Goal: Transaction & Acquisition: Download file/media

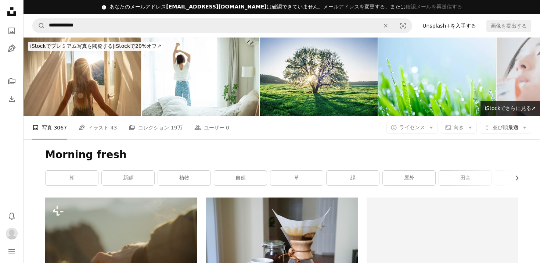
scroll to position [345, 0]
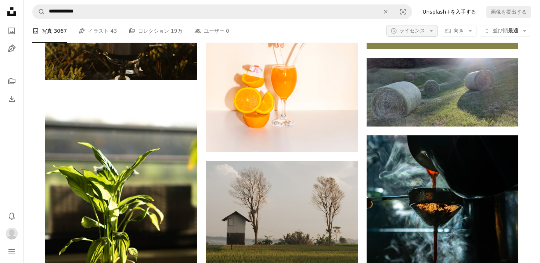
click at [428, 29] on icon "Arrow down" at bounding box center [431, 31] width 7 height 7
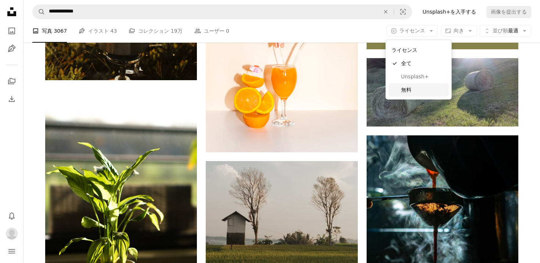
click at [416, 88] on span "無料" at bounding box center [423, 89] width 45 height 7
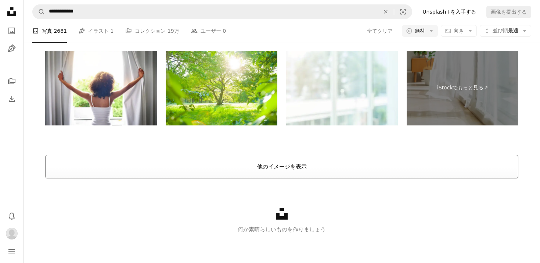
click at [314, 163] on button "他のイメージを表示" at bounding box center [281, 167] width 473 height 24
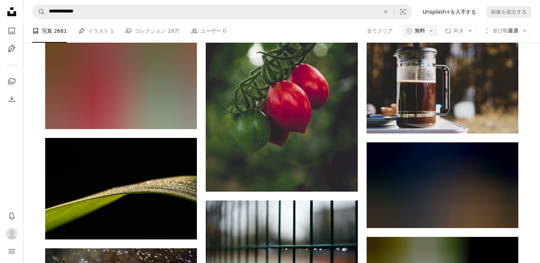
scroll to position [2314, 0]
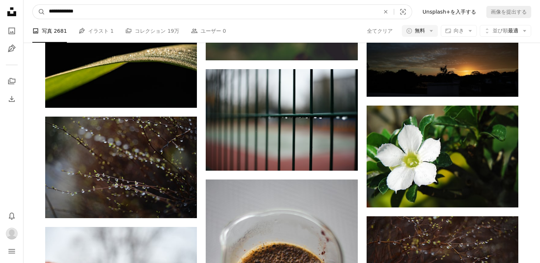
click at [120, 8] on input "**********" at bounding box center [211, 12] width 332 height 14
type input "*******"
click button "A magnifying glass" at bounding box center [39, 12] width 12 height 14
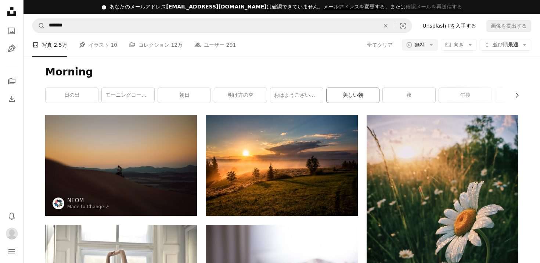
click at [350, 90] on link "美しい朝" at bounding box center [352, 95] width 53 height 15
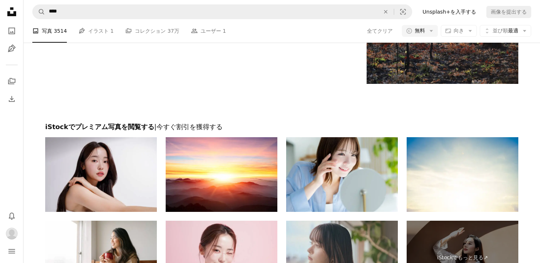
scroll to position [1270, 0]
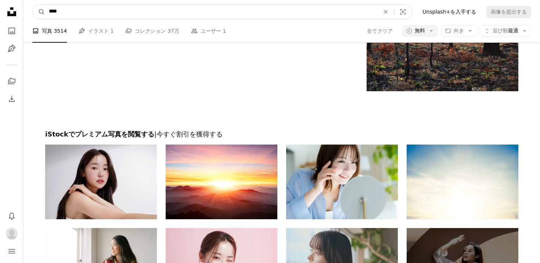
click at [155, 12] on input "****" at bounding box center [211, 12] width 332 height 14
click at [65, 14] on input "****" at bounding box center [211, 12] width 332 height 14
type input "*****"
click button "A magnifying glass" at bounding box center [39, 12] width 12 height 14
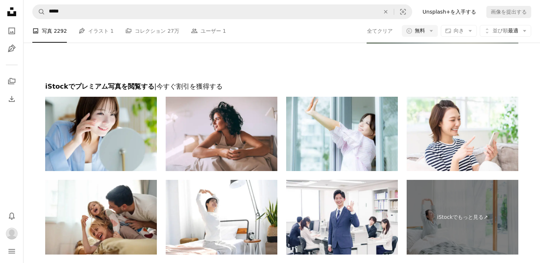
scroll to position [1305, 0]
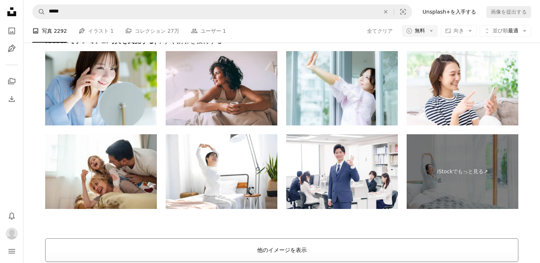
click at [169, 239] on button "他のイメージを表示" at bounding box center [281, 250] width 473 height 24
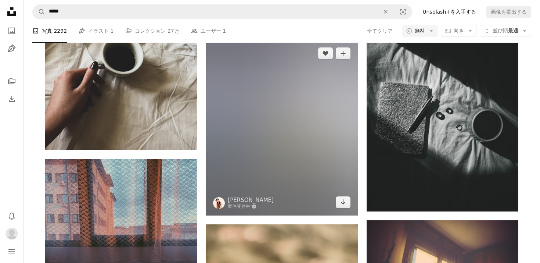
scroll to position [4451, 0]
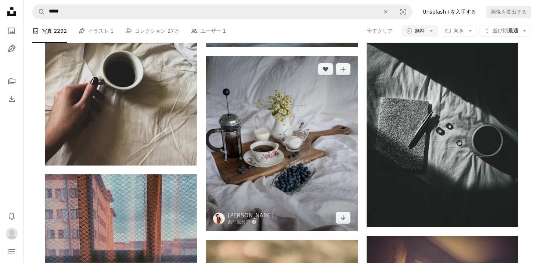
click at [287, 134] on img at bounding box center [282, 143] width 152 height 175
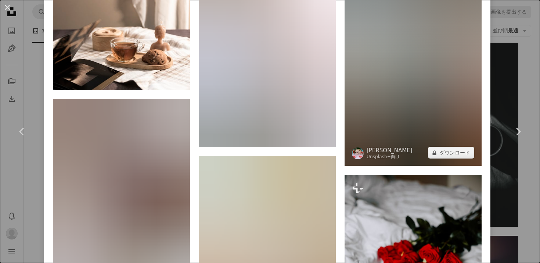
scroll to position [5271, 0]
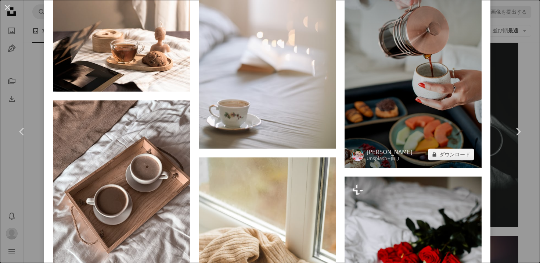
click at [442, 111] on img at bounding box center [412, 65] width 137 height 206
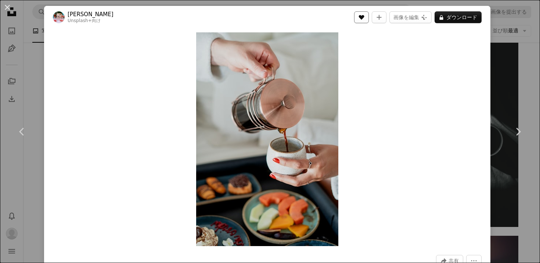
click at [364, 17] on icon "いいね！" at bounding box center [362, 17] width 6 height 5
click at [7, 10] on button "An X shape" at bounding box center [7, 7] width 9 height 9
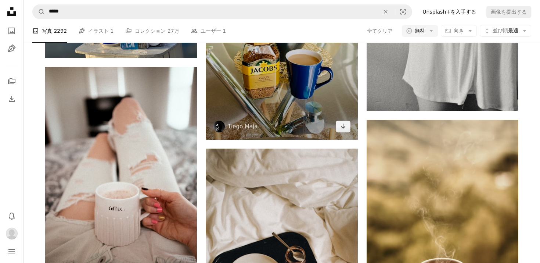
scroll to position [5244, 0]
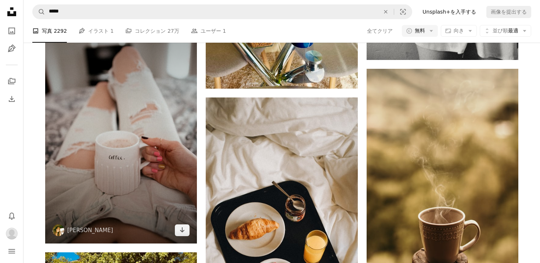
click at [132, 126] on img at bounding box center [121, 129] width 152 height 227
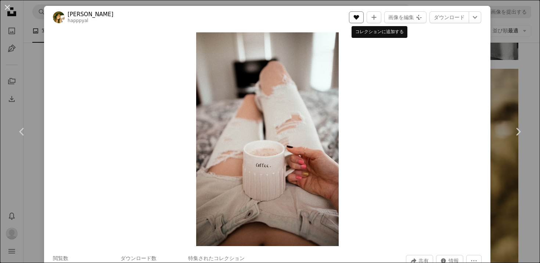
click at [358, 16] on button "A heart" at bounding box center [356, 17] width 15 height 12
click at [447, 18] on link "ダウンロード" at bounding box center [449, 17] width 40 height 12
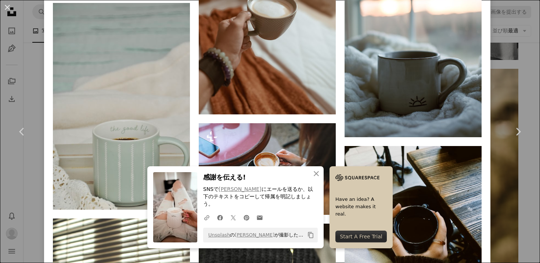
scroll to position [811, 0]
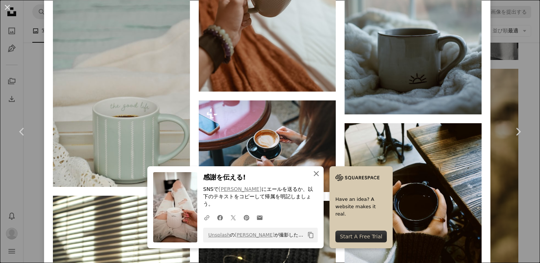
click at [315, 178] on icon "An X shape" at bounding box center [316, 173] width 9 height 9
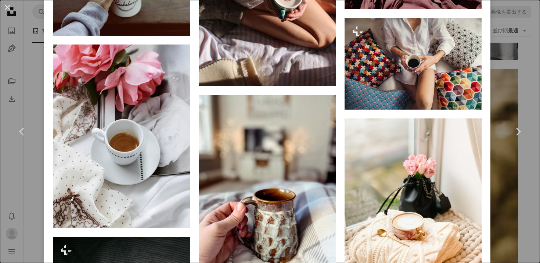
scroll to position [1804, 0]
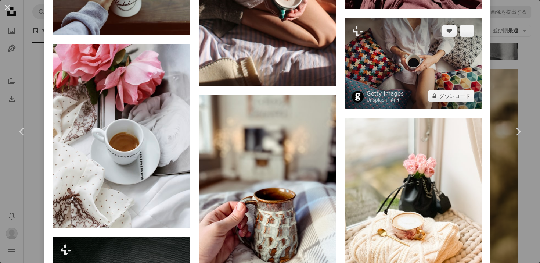
click at [454, 82] on img at bounding box center [412, 63] width 137 height 91
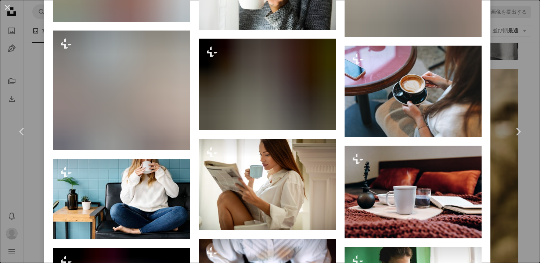
scroll to position [787, 0]
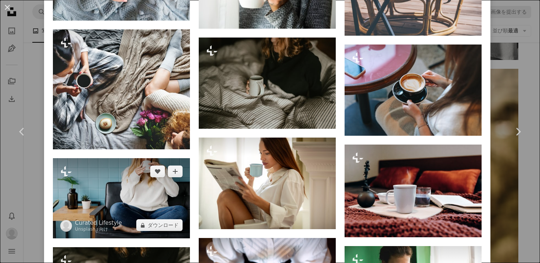
click at [124, 196] on img at bounding box center [121, 198] width 137 height 80
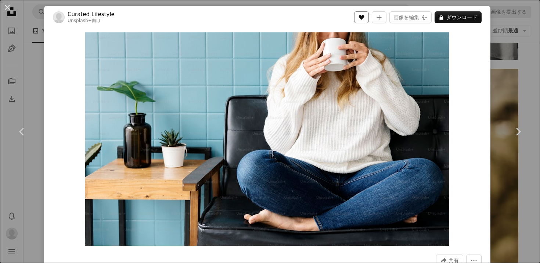
click at [364, 23] on button "A heart" at bounding box center [361, 17] width 15 height 12
click at [364, 21] on button "A heart" at bounding box center [361, 17] width 15 height 12
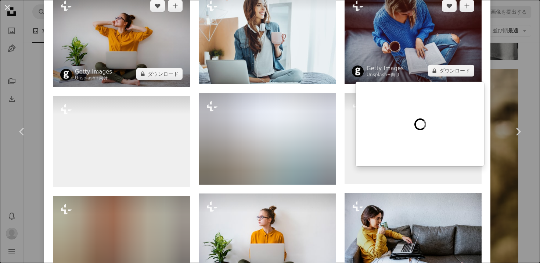
scroll to position [377, 0]
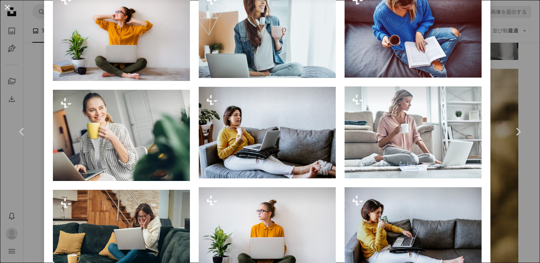
click at [8, 10] on button "An X shape" at bounding box center [7, 7] width 9 height 9
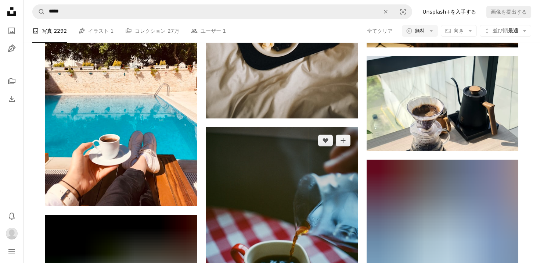
scroll to position [5481, 0]
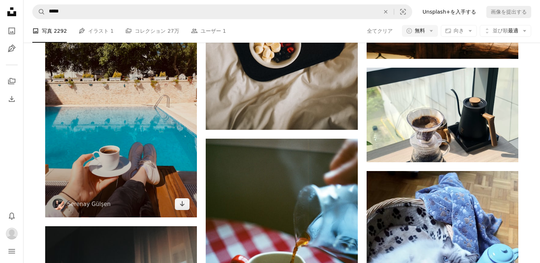
click at [172, 137] on img at bounding box center [121, 115] width 152 height 202
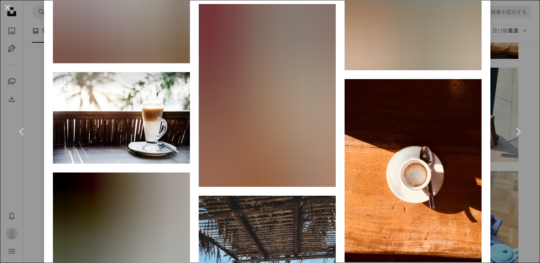
scroll to position [1232, 0]
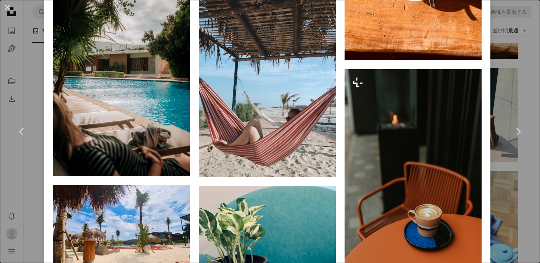
click at [39, 56] on div "An X shape Chevron left Chevron right Serenay Gülşen serenaygulsen A heart A pl…" at bounding box center [270, 131] width 540 height 263
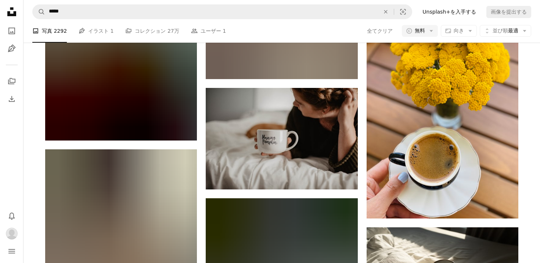
scroll to position [10124, 0]
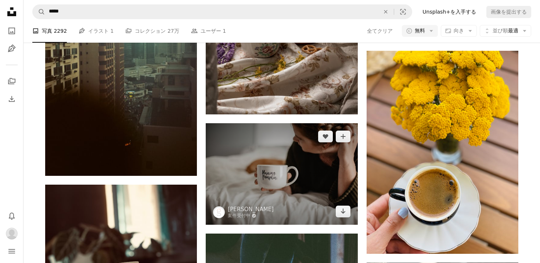
click at [292, 148] on img at bounding box center [282, 173] width 152 height 101
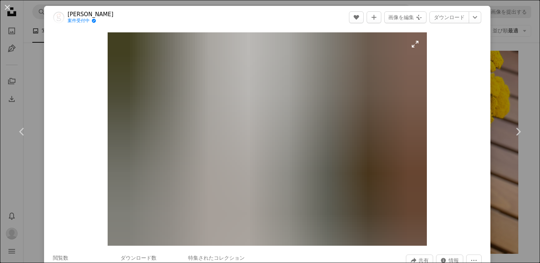
scroll to position [5, 0]
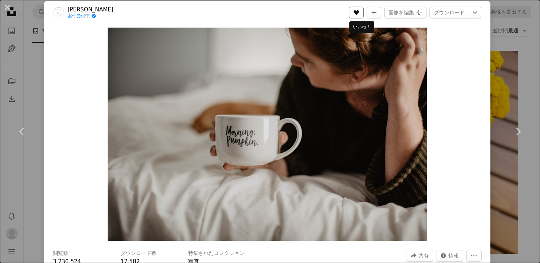
click at [360, 16] on button "A heart" at bounding box center [356, 13] width 15 height 12
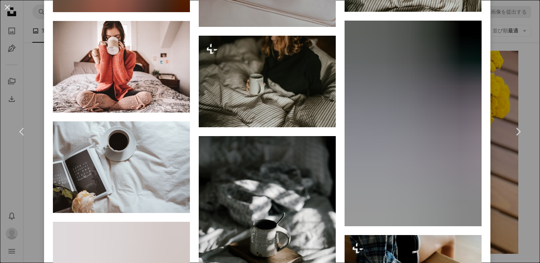
scroll to position [820, 0]
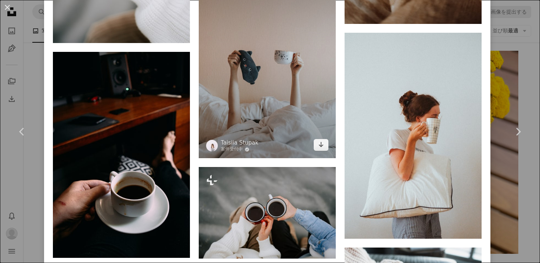
click at [291, 69] on img at bounding box center [267, 56] width 137 height 206
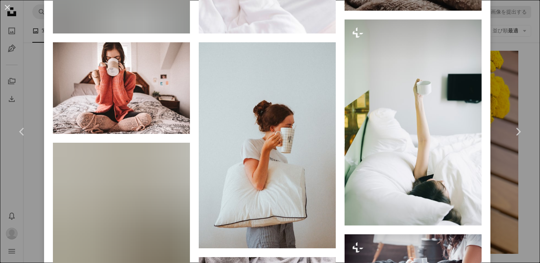
scroll to position [689, 0]
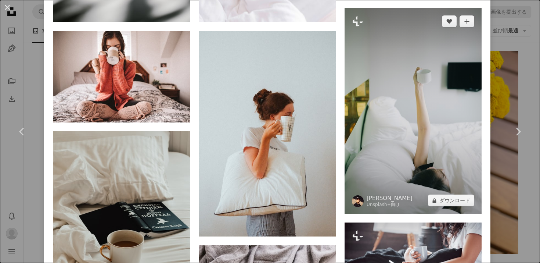
click at [418, 113] on img at bounding box center [412, 111] width 137 height 206
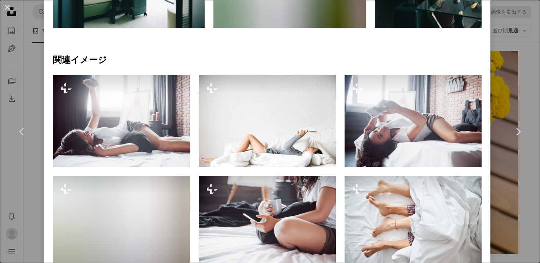
scroll to position [562, 0]
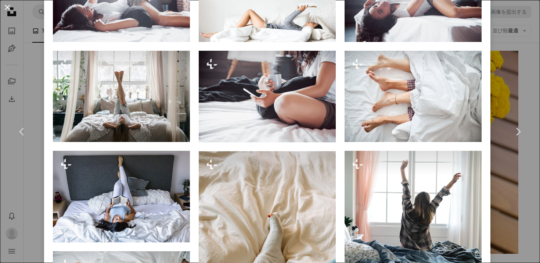
click at [8, 10] on button "An X shape" at bounding box center [7, 7] width 9 height 9
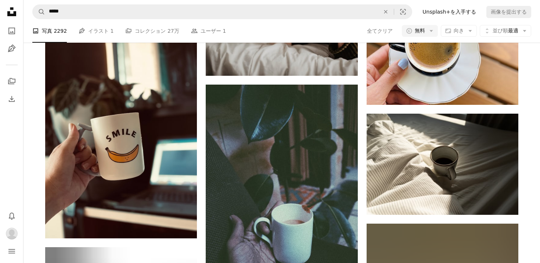
scroll to position [10245, 0]
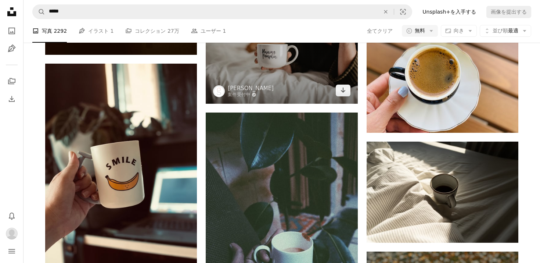
click at [273, 86] on img at bounding box center [282, 52] width 152 height 101
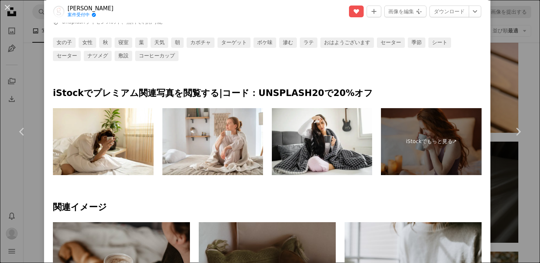
scroll to position [414, 0]
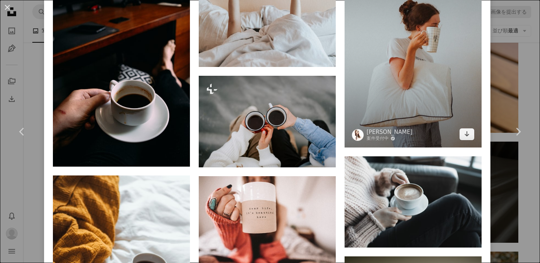
click at [386, 78] on img at bounding box center [412, 45] width 137 height 206
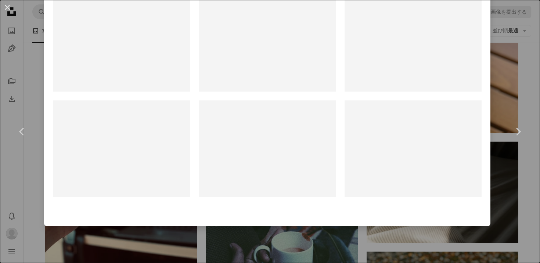
scroll to position [1, 0]
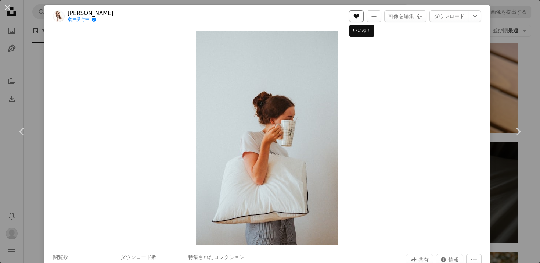
click at [358, 15] on icon "A heart" at bounding box center [356, 16] width 6 height 6
click at [454, 19] on link "ダウンロード" at bounding box center [449, 16] width 40 height 12
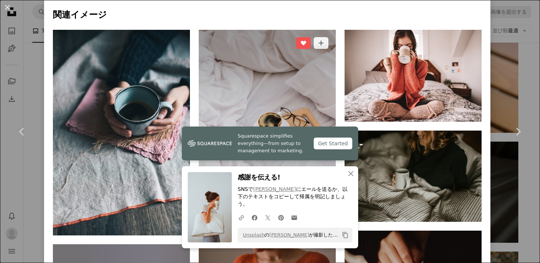
scroll to position [484, 0]
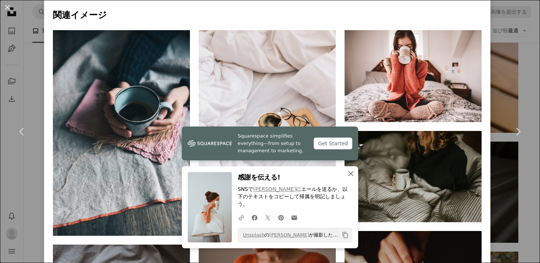
click at [350, 176] on icon "button" at bounding box center [350, 173] width 5 height 5
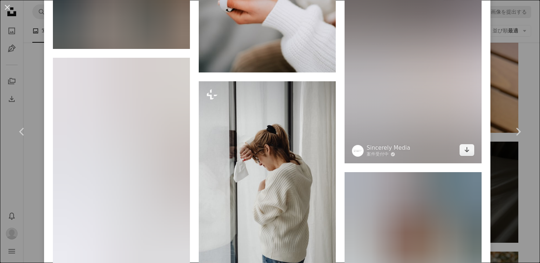
scroll to position [1265, 0]
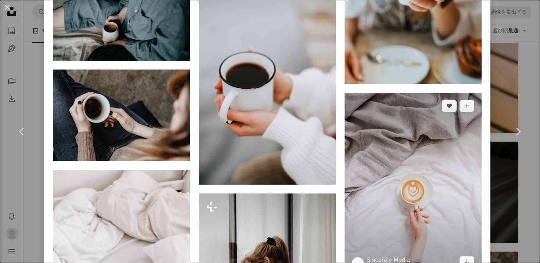
click at [459, 167] on img at bounding box center [412, 184] width 137 height 183
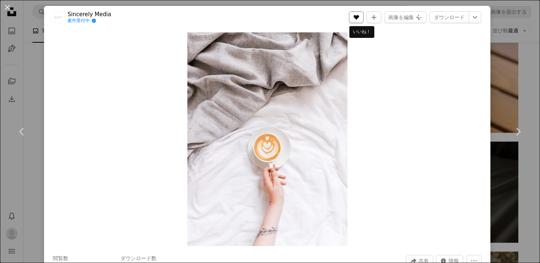
click at [364, 20] on button "A heart" at bounding box center [356, 17] width 15 height 12
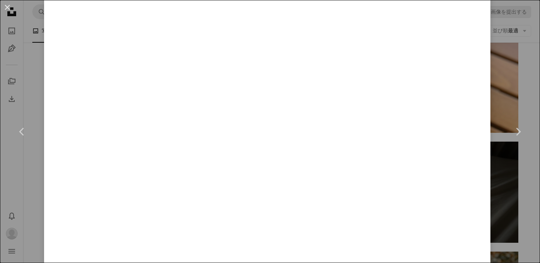
scroll to position [5267, 0]
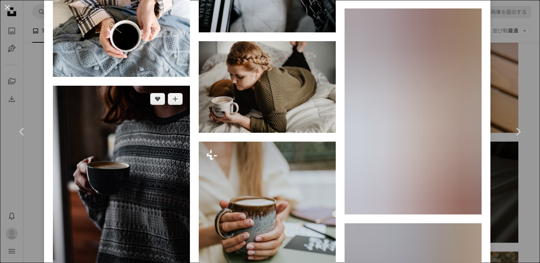
scroll to position [4334, 0]
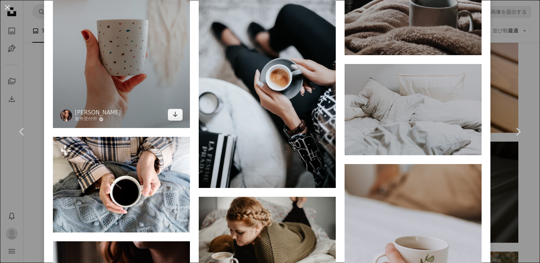
click at [148, 128] on img at bounding box center [121, 26] width 137 height 206
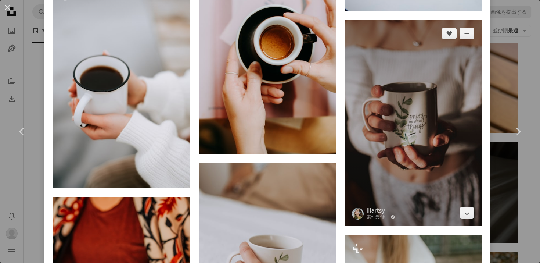
scroll to position [804, 0]
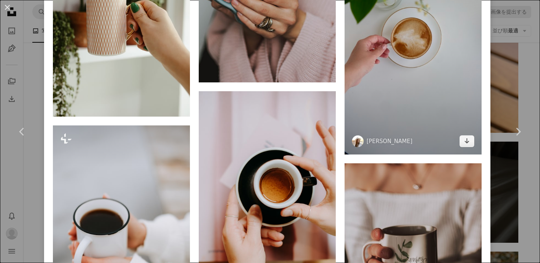
click at [380, 82] on img at bounding box center [412, 32] width 137 height 243
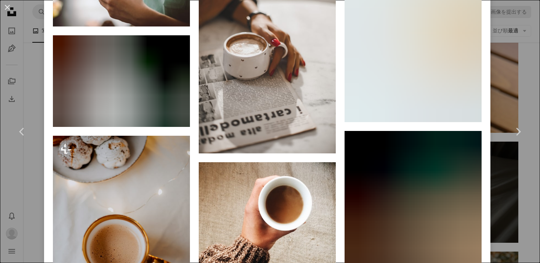
scroll to position [7557, 0]
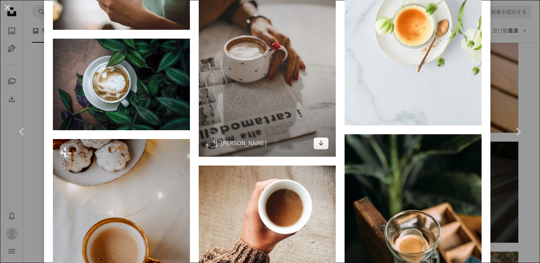
click at [283, 120] on img at bounding box center [267, 54] width 137 height 206
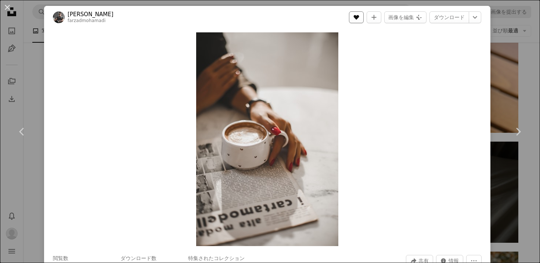
click at [359, 18] on icon "いいね！" at bounding box center [357, 17] width 6 height 5
click at [443, 13] on link "ダウンロード" at bounding box center [449, 17] width 40 height 12
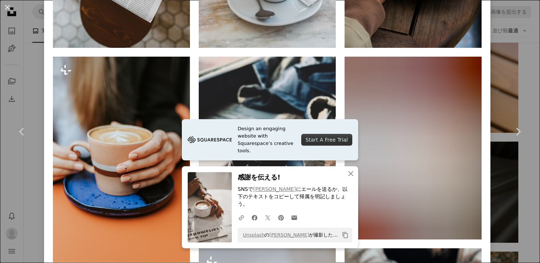
scroll to position [784, 0]
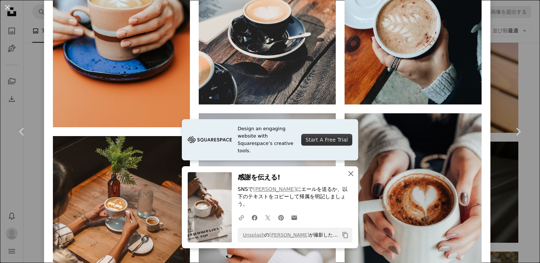
click at [351, 176] on icon "button" at bounding box center [350, 173] width 5 height 5
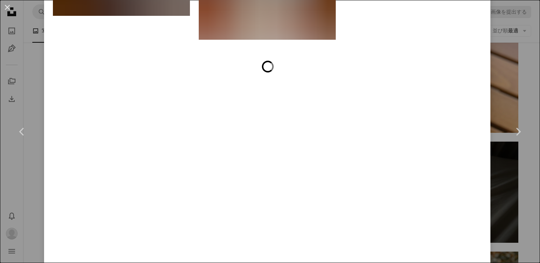
scroll to position [2832, 0]
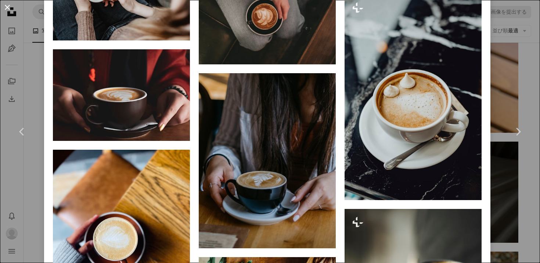
click at [10, 9] on button "An X shape" at bounding box center [7, 7] width 9 height 9
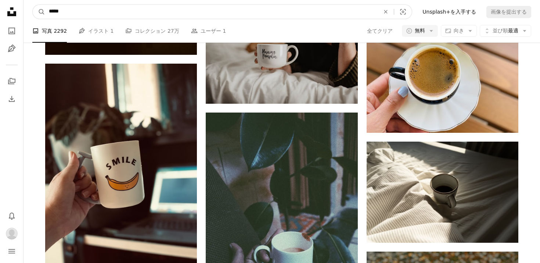
click at [79, 15] on input "*****" at bounding box center [211, 12] width 332 height 14
type input "*"
type input "**********"
click button "A magnifying glass" at bounding box center [39, 12] width 12 height 14
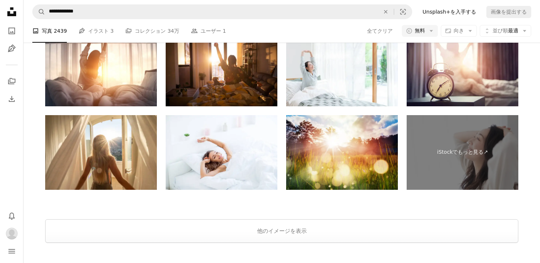
scroll to position [1577, 0]
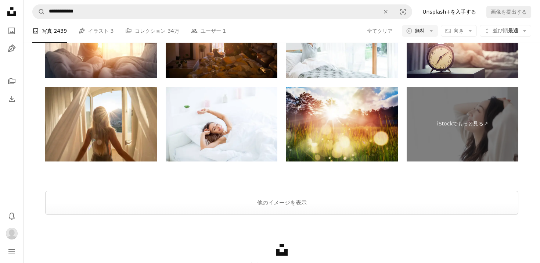
click at [160, 190] on div at bounding box center [282, 182] width 516 height 18
click at [159, 209] on button "他のイメージを表示" at bounding box center [281, 203] width 473 height 24
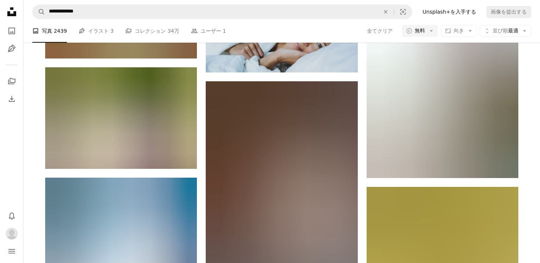
scroll to position [8230, 0]
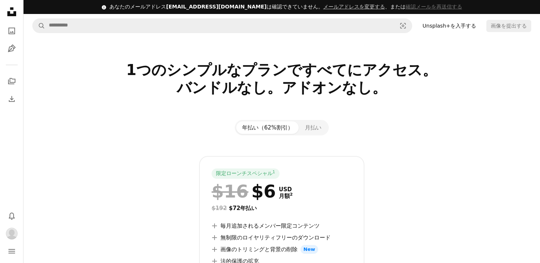
scroll to position [4, 0]
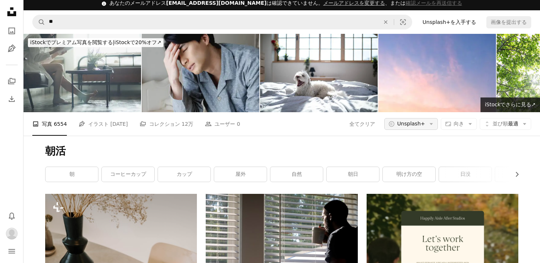
click at [406, 122] on span "Unsplash+" at bounding box center [411, 123] width 28 height 7
click at [407, 185] on span "無料" at bounding box center [422, 182] width 45 height 7
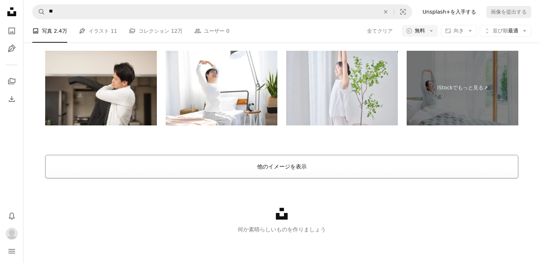
click at [350, 167] on button "他のイメージを表示" at bounding box center [281, 167] width 473 height 24
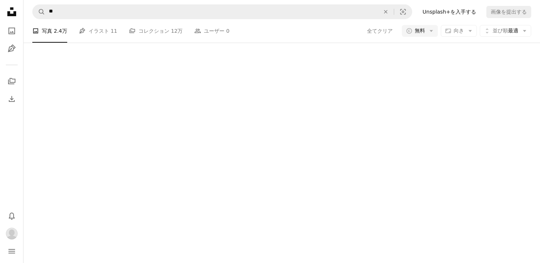
scroll to position [1618, 0]
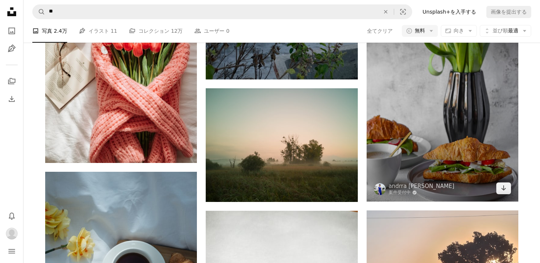
click at [416, 157] on img at bounding box center [443, 88] width 152 height 228
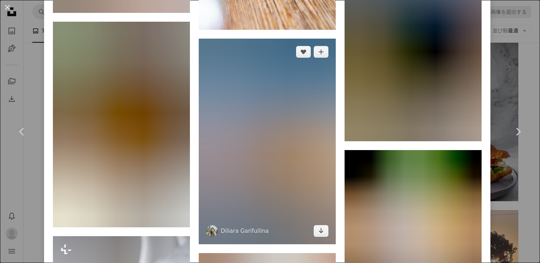
scroll to position [3526, 0]
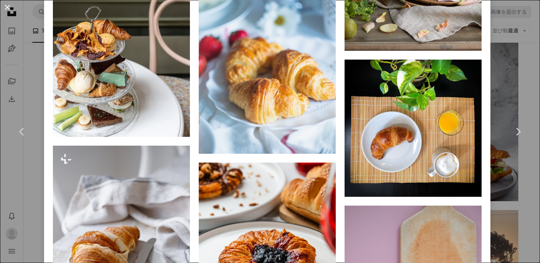
click at [8, 7] on button "An X shape" at bounding box center [7, 7] width 9 height 9
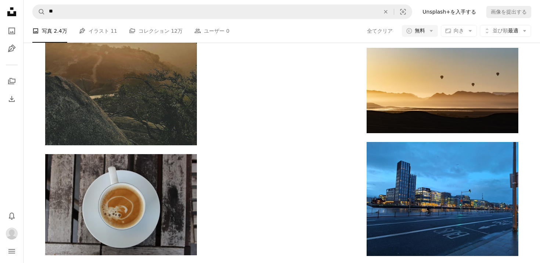
scroll to position [10386, 0]
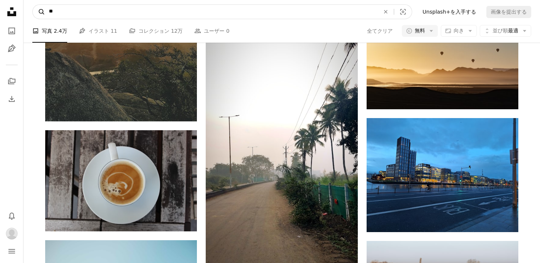
drag, startPoint x: 89, startPoint y: 16, endPoint x: 40, endPoint y: 12, distance: 48.3
click at [41, 12] on form "A magnifying glass ** An X shape Visual search" at bounding box center [222, 11] width 380 height 15
type input "****"
click button "A magnifying glass" at bounding box center [39, 12] width 12 height 14
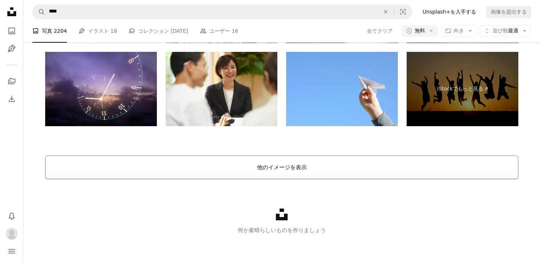
click at [187, 156] on button "他のイメージを表示" at bounding box center [281, 167] width 473 height 24
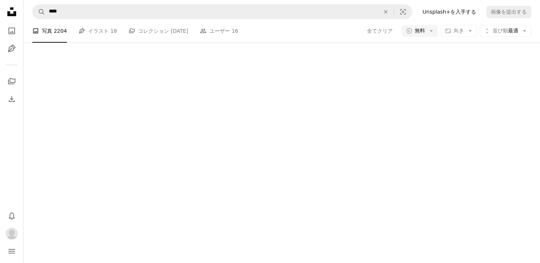
scroll to position [1213, 0]
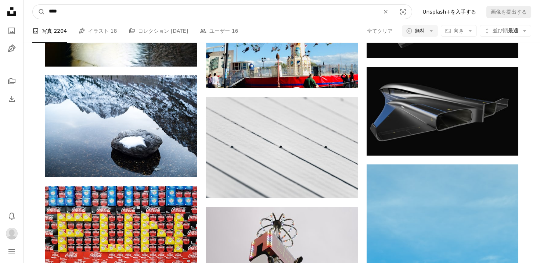
click at [93, 14] on input "****" at bounding box center [211, 12] width 332 height 14
type input "******"
click at [33, 5] on button "A magnifying glass" at bounding box center [39, 12] width 12 height 14
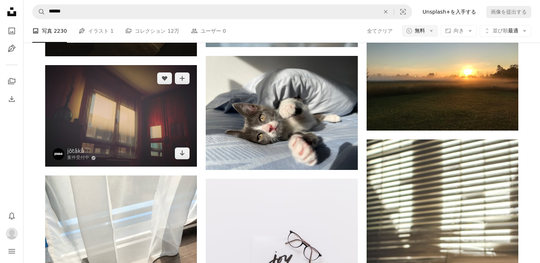
scroll to position [607, 0]
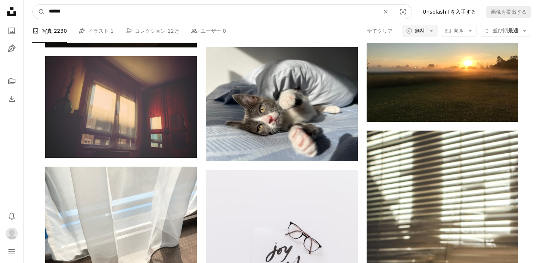
click at [130, 12] on input "******" at bounding box center [211, 12] width 332 height 14
type input "*********"
click button "A magnifying glass" at bounding box center [39, 12] width 12 height 14
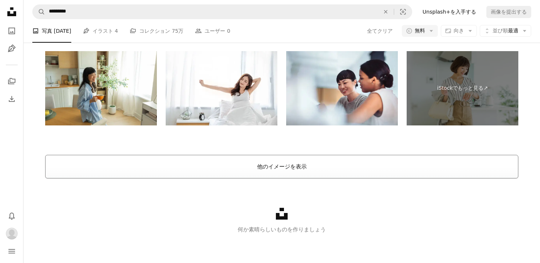
click at [196, 162] on button "他のイメージを表示" at bounding box center [281, 167] width 473 height 24
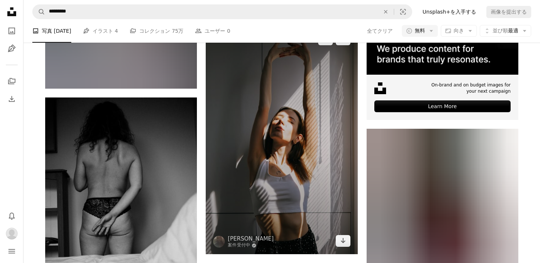
scroll to position [3531, 0]
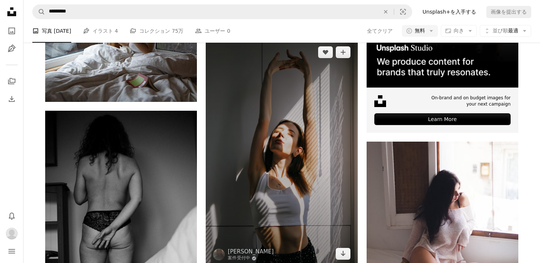
click at [280, 156] on img at bounding box center [282, 153] width 152 height 228
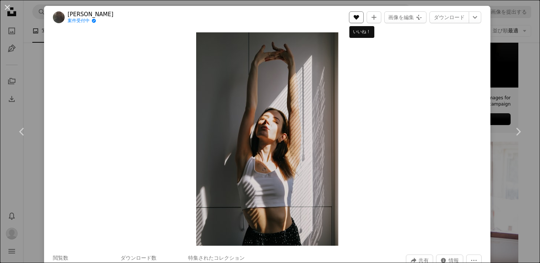
click at [364, 14] on button "A heart" at bounding box center [356, 17] width 15 height 12
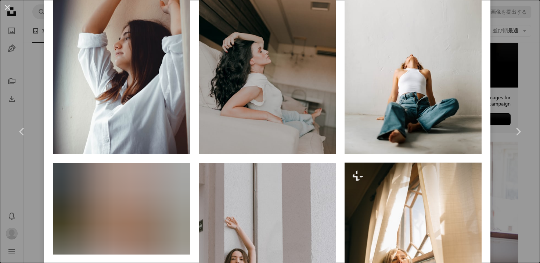
scroll to position [566, 0]
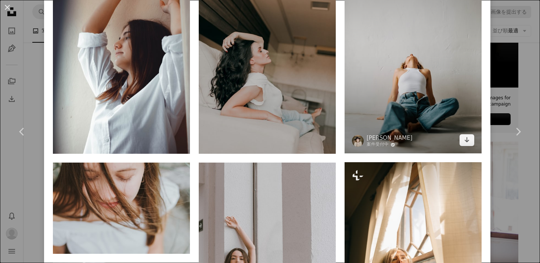
click at [405, 95] on img at bounding box center [412, 50] width 137 height 205
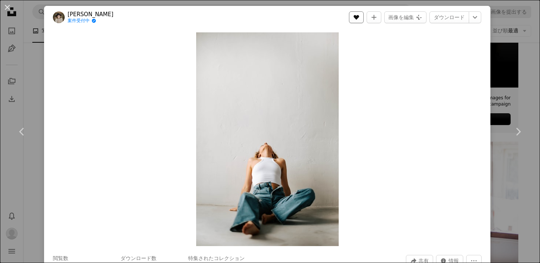
click at [359, 16] on icon "いいね！" at bounding box center [357, 17] width 6 height 5
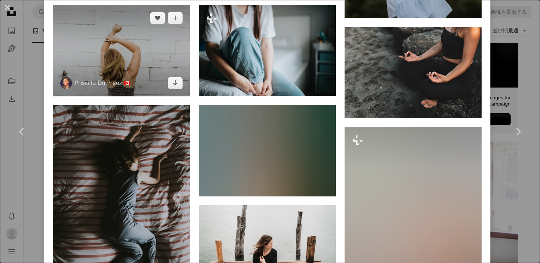
scroll to position [2046, 0]
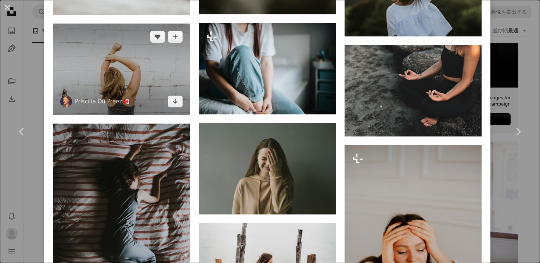
click at [123, 105] on img at bounding box center [121, 69] width 137 height 91
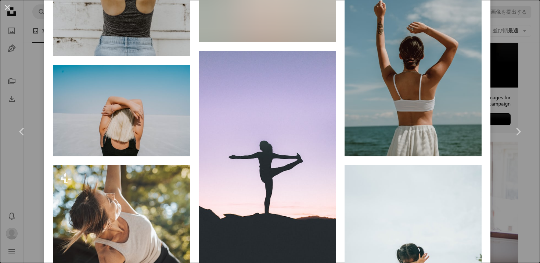
scroll to position [655, 0]
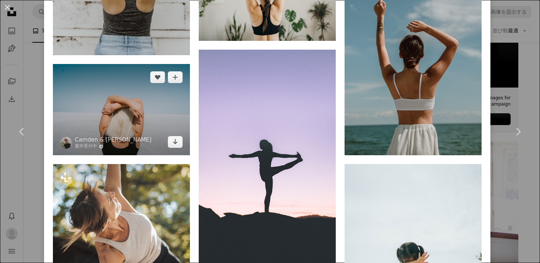
click at [106, 123] on img at bounding box center [121, 109] width 137 height 91
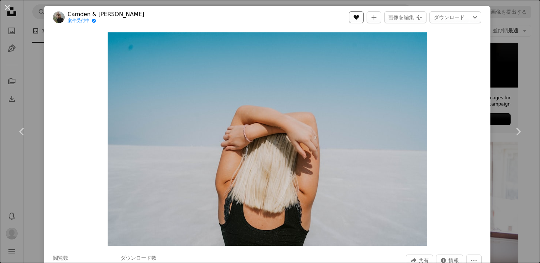
click at [359, 18] on icon "いいね！" at bounding box center [357, 17] width 6 height 5
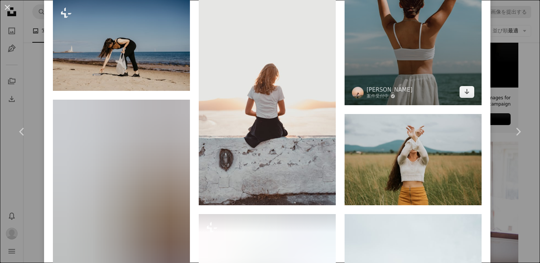
scroll to position [490, 0]
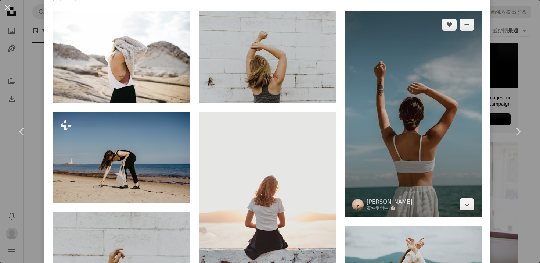
click at [385, 93] on img at bounding box center [412, 114] width 137 height 206
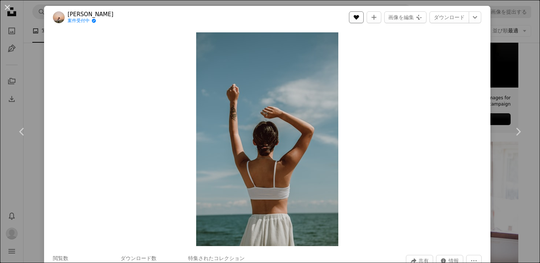
click at [359, 19] on icon "A heart" at bounding box center [356, 17] width 6 height 6
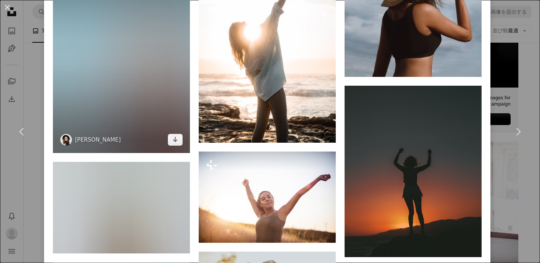
scroll to position [974, 0]
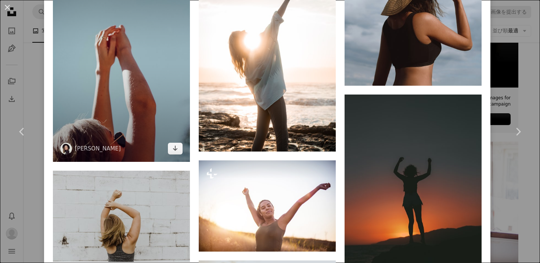
click at [170, 85] on img at bounding box center [121, 59] width 137 height 206
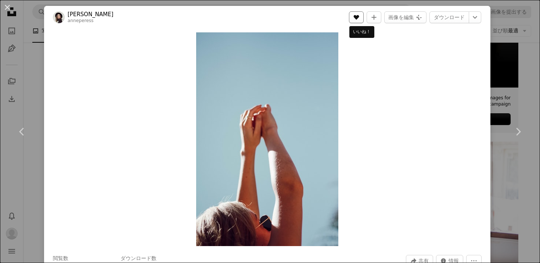
click at [364, 18] on button "A heart" at bounding box center [356, 17] width 15 height 12
click at [455, 17] on link "ダウンロード" at bounding box center [449, 17] width 40 height 12
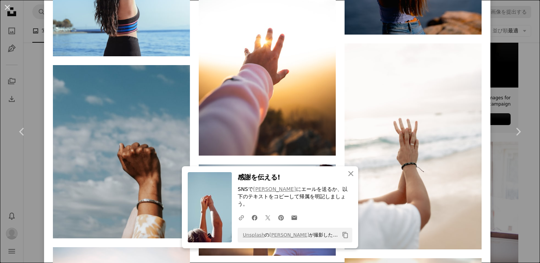
scroll to position [1587, 0]
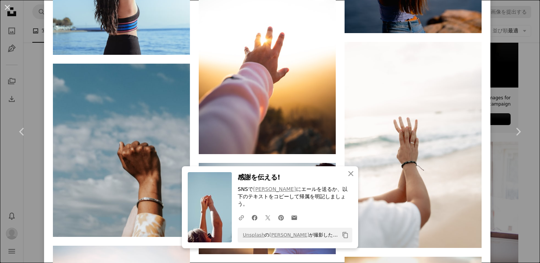
click at [490, 195] on div "iStockでプレミアム関連写真を閲覧する | コード：UNSPLASH20で20%オフ iStockでもっと見る ↗ 関連イメージ A heart A pl…" at bounding box center [267, 25] width 446 height 2510
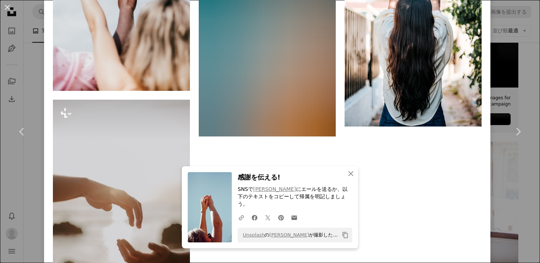
scroll to position [2611, 0]
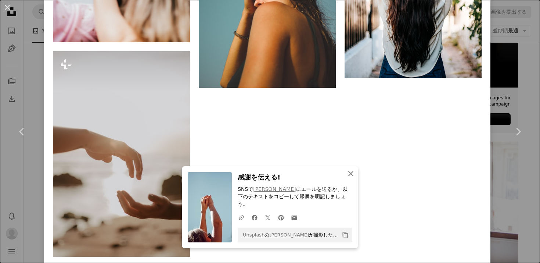
click at [351, 177] on icon "An X shape" at bounding box center [350, 173] width 9 height 9
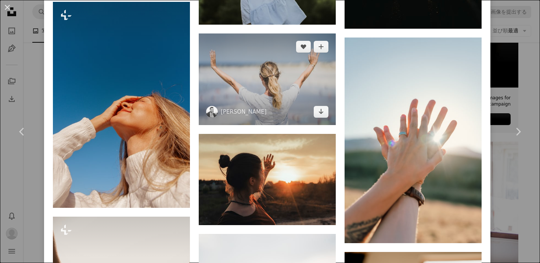
scroll to position [2870, 0]
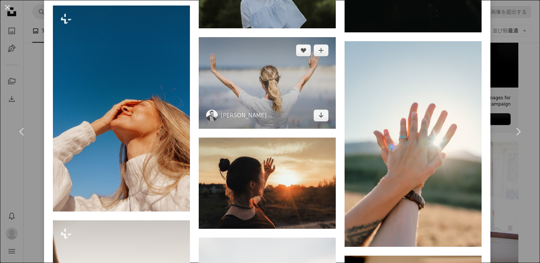
click at [263, 112] on img at bounding box center [267, 82] width 137 height 91
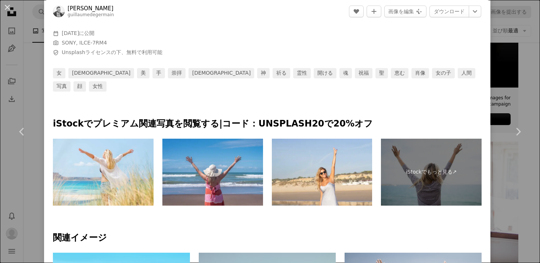
scroll to position [492, 0]
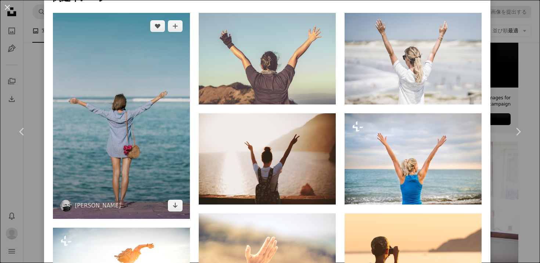
click at [158, 113] on img at bounding box center [121, 116] width 137 height 206
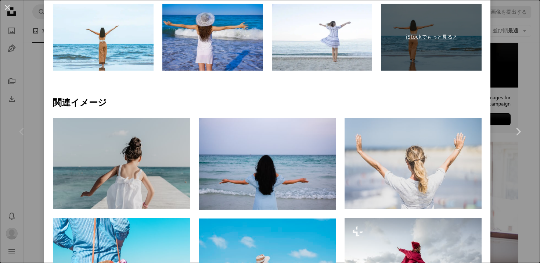
scroll to position [401, 0]
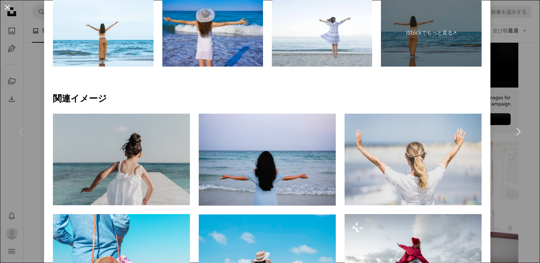
click at [6, 10] on button "An X shape" at bounding box center [7, 7] width 9 height 9
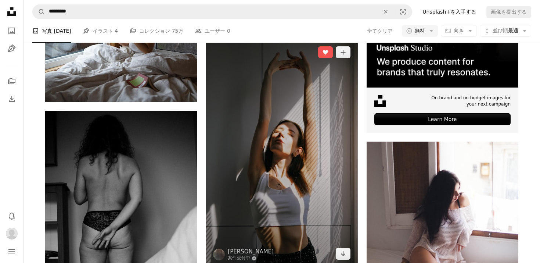
click at [228, 138] on img at bounding box center [282, 153] width 152 height 228
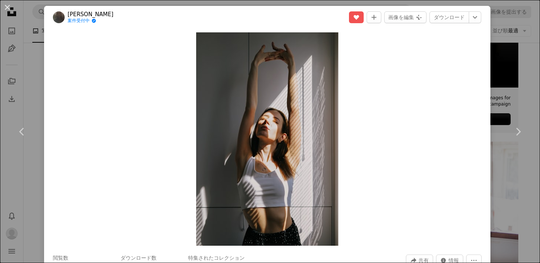
click at [455, 24] on header "[PERSON_NAME] 案件受付中 A checkmark inside of a circle A heart A plus sign 画像を編集 Pl…" at bounding box center [267, 17] width 446 height 23
click at [455, 19] on link "ダウンロード" at bounding box center [449, 17] width 40 height 12
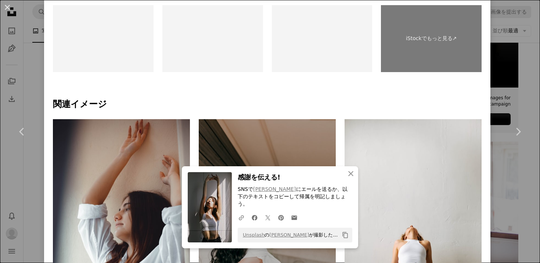
scroll to position [426, 0]
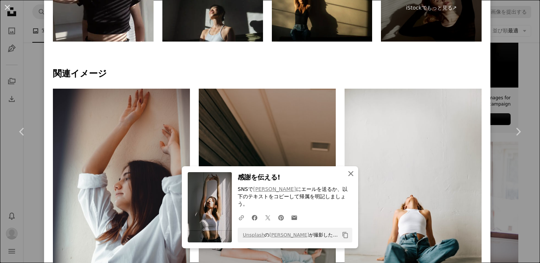
click at [350, 176] on button "An X shape 閉じる" at bounding box center [350, 173] width 15 height 15
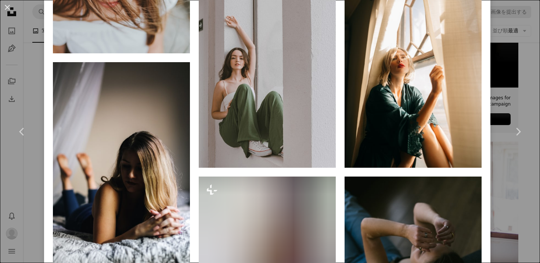
scroll to position [766, 0]
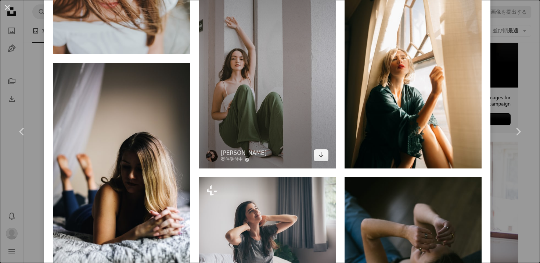
click at [284, 130] on img at bounding box center [267, 66] width 137 height 206
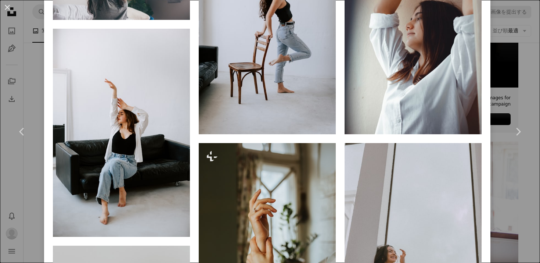
scroll to position [780, 0]
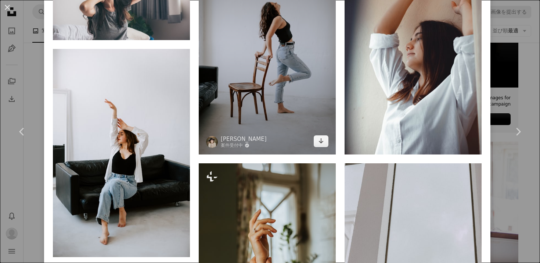
click at [282, 70] on img at bounding box center [267, 51] width 137 height 205
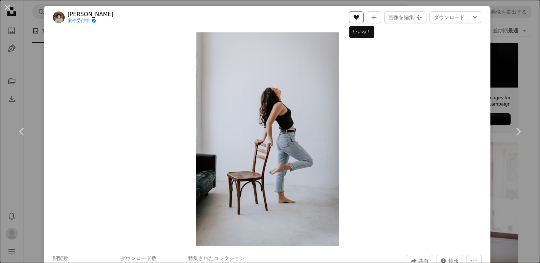
click at [359, 19] on icon "A heart" at bounding box center [356, 17] width 6 height 6
click at [450, 18] on link "ダウンロード" at bounding box center [449, 17] width 40 height 12
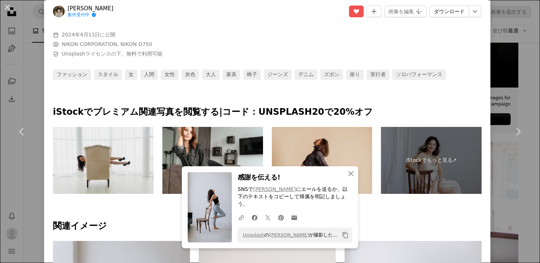
scroll to position [315, 0]
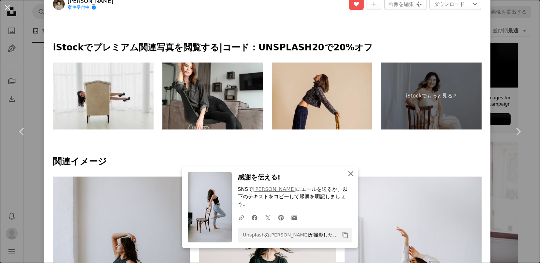
click at [354, 173] on icon "An X shape" at bounding box center [350, 173] width 9 height 9
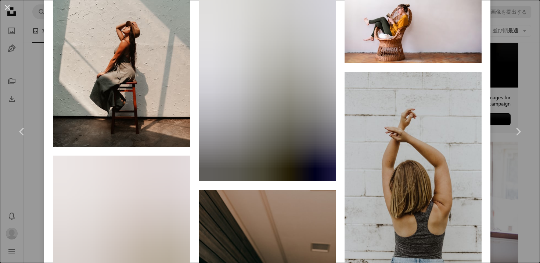
scroll to position [1159, 0]
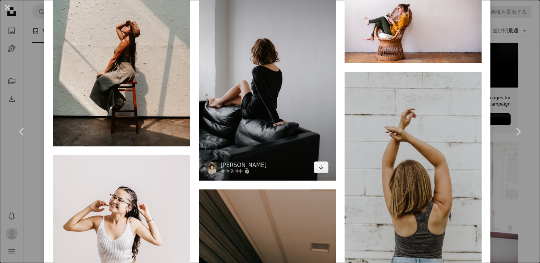
click at [297, 136] on img at bounding box center [267, 77] width 137 height 205
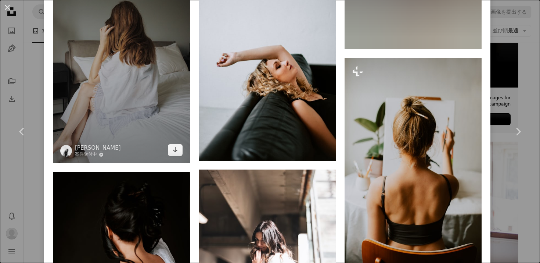
scroll to position [1370, 0]
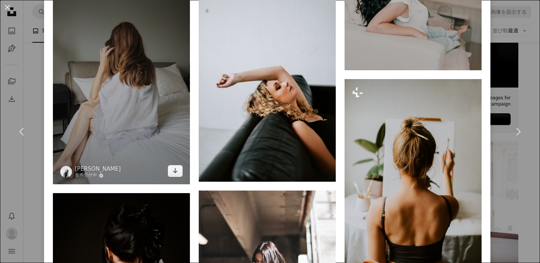
click at [144, 115] on img at bounding box center [121, 82] width 137 height 206
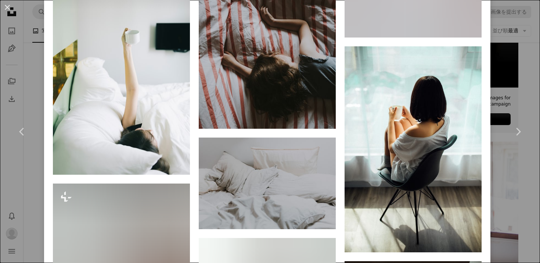
scroll to position [1497, 0]
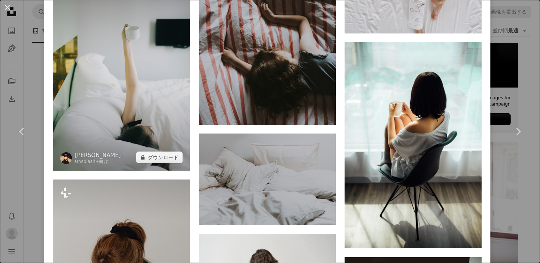
click at [174, 93] on img at bounding box center [121, 68] width 137 height 206
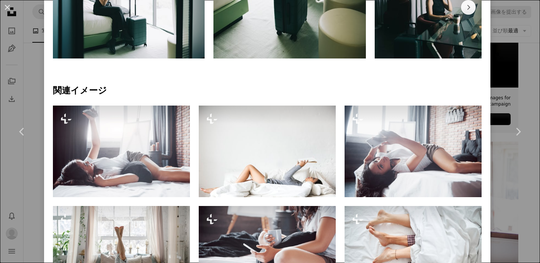
scroll to position [567, 0]
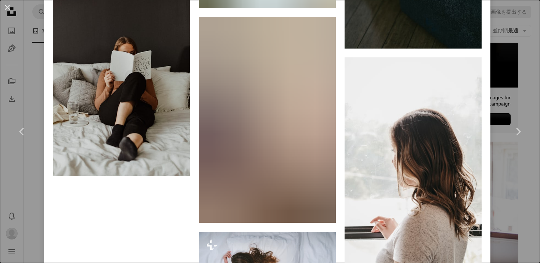
scroll to position [8940, 0]
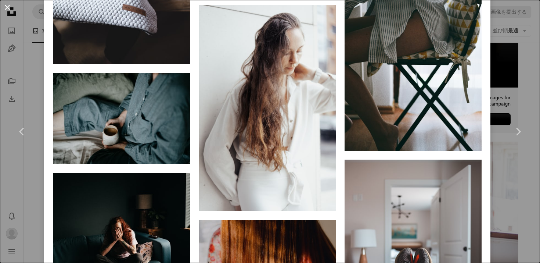
click at [8, 6] on button "An X shape" at bounding box center [7, 7] width 9 height 9
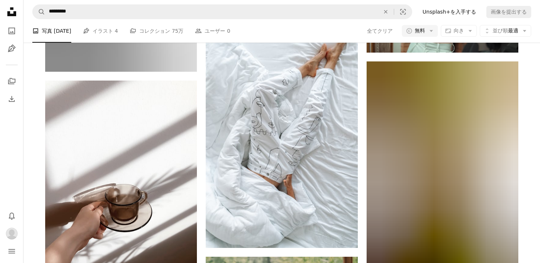
scroll to position [11077, 0]
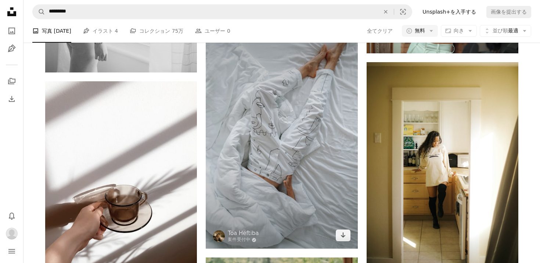
click at [264, 133] on img at bounding box center [282, 132] width 152 height 231
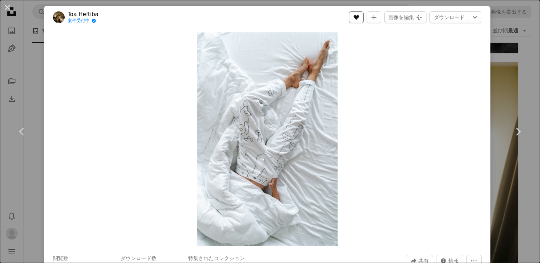
click at [364, 15] on button "A heart" at bounding box center [356, 17] width 15 height 12
click at [452, 22] on link "ダウンロード" at bounding box center [449, 17] width 40 height 12
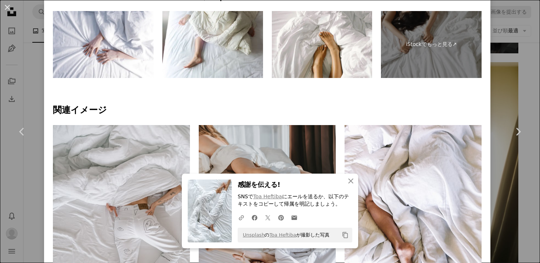
scroll to position [384, 0]
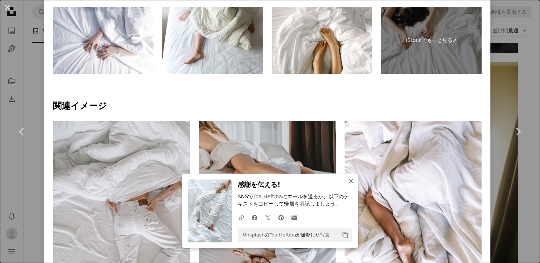
click at [351, 180] on icon "button" at bounding box center [350, 180] width 5 height 5
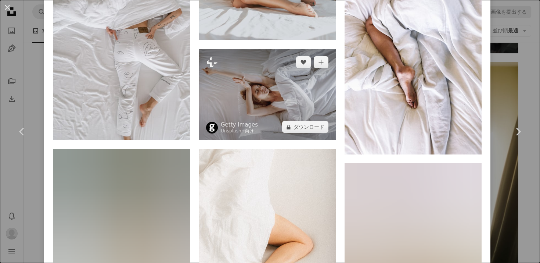
scroll to position [525, 0]
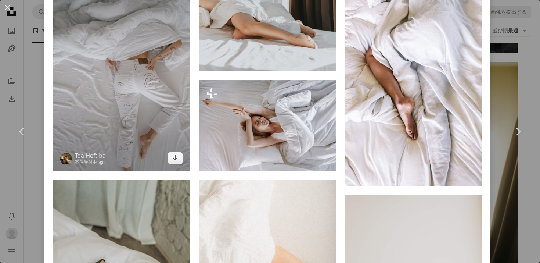
click at [139, 119] on img at bounding box center [121, 75] width 137 height 191
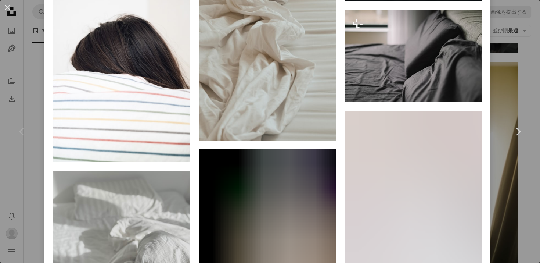
scroll to position [5108, 0]
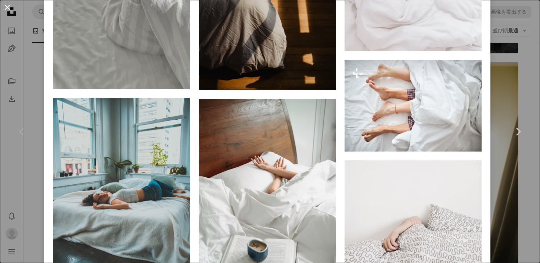
click at [6, 6] on button "An X shape" at bounding box center [7, 7] width 9 height 9
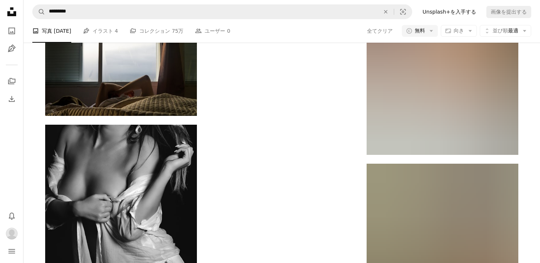
scroll to position [12004, 0]
